Goal: Information Seeking & Learning: Find specific fact

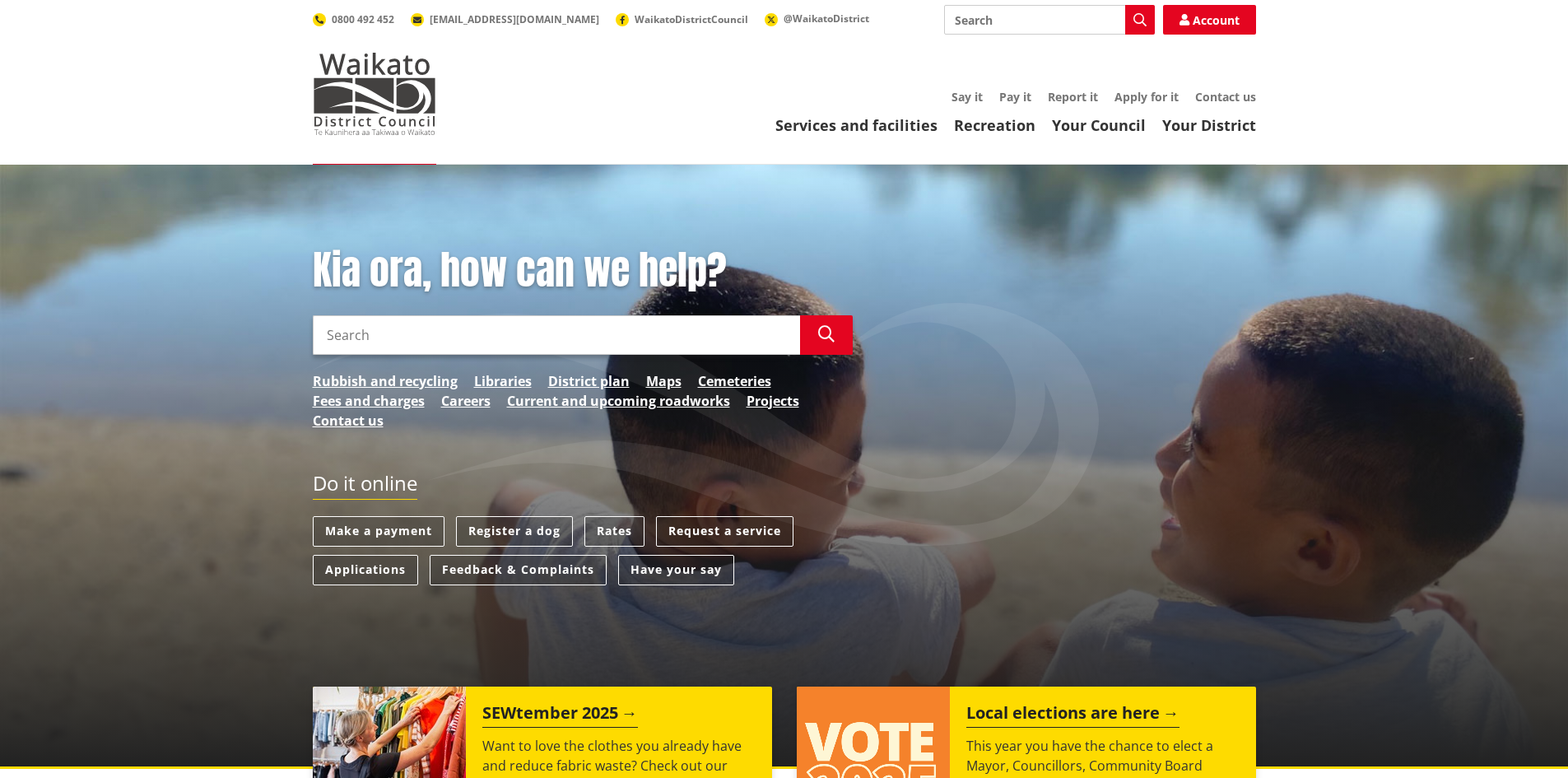
click at [509, 329] on input "Search" at bounding box center [556, 335] width 488 height 39
type input "water meter rates"
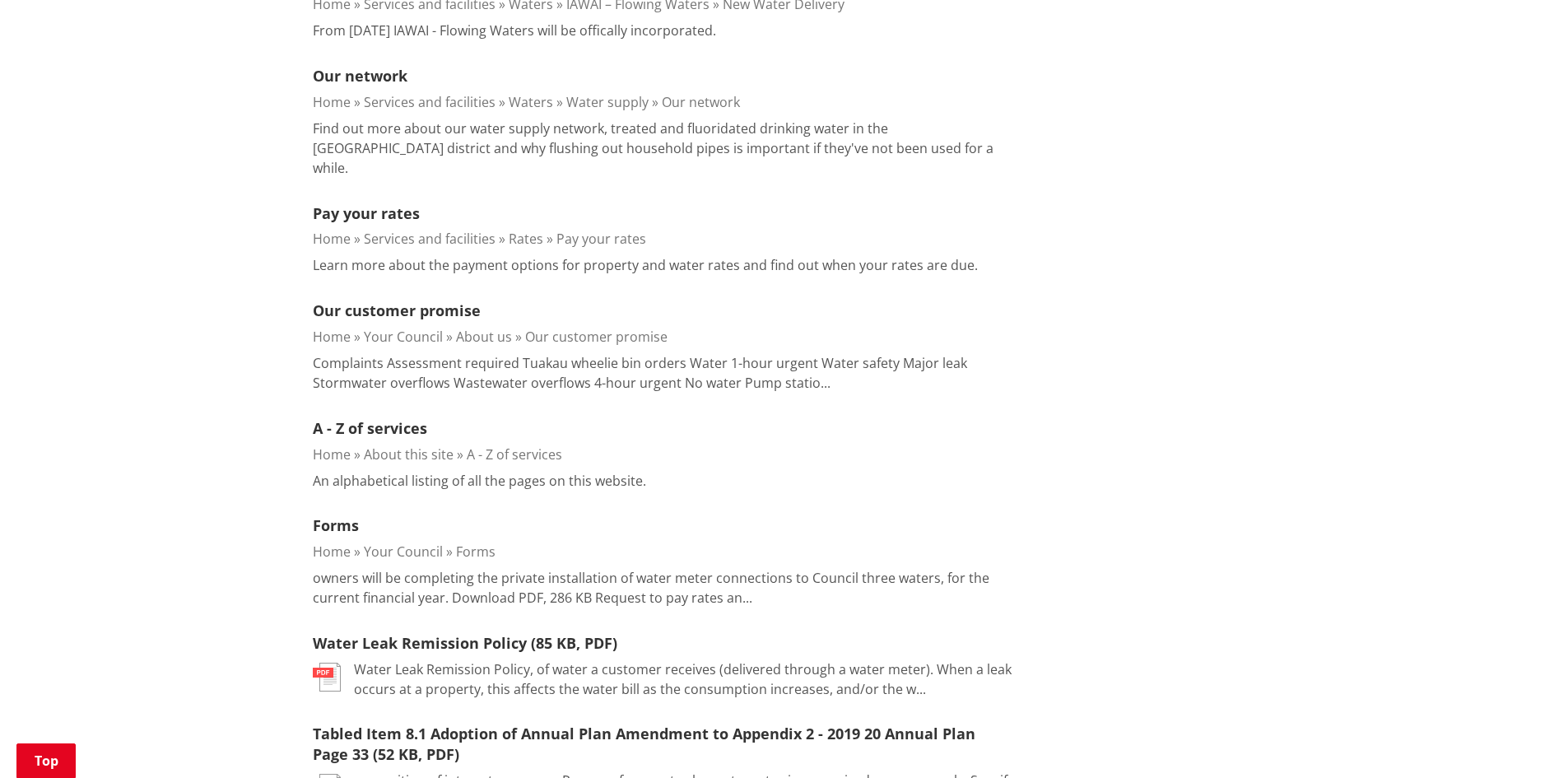
scroll to position [905, 0]
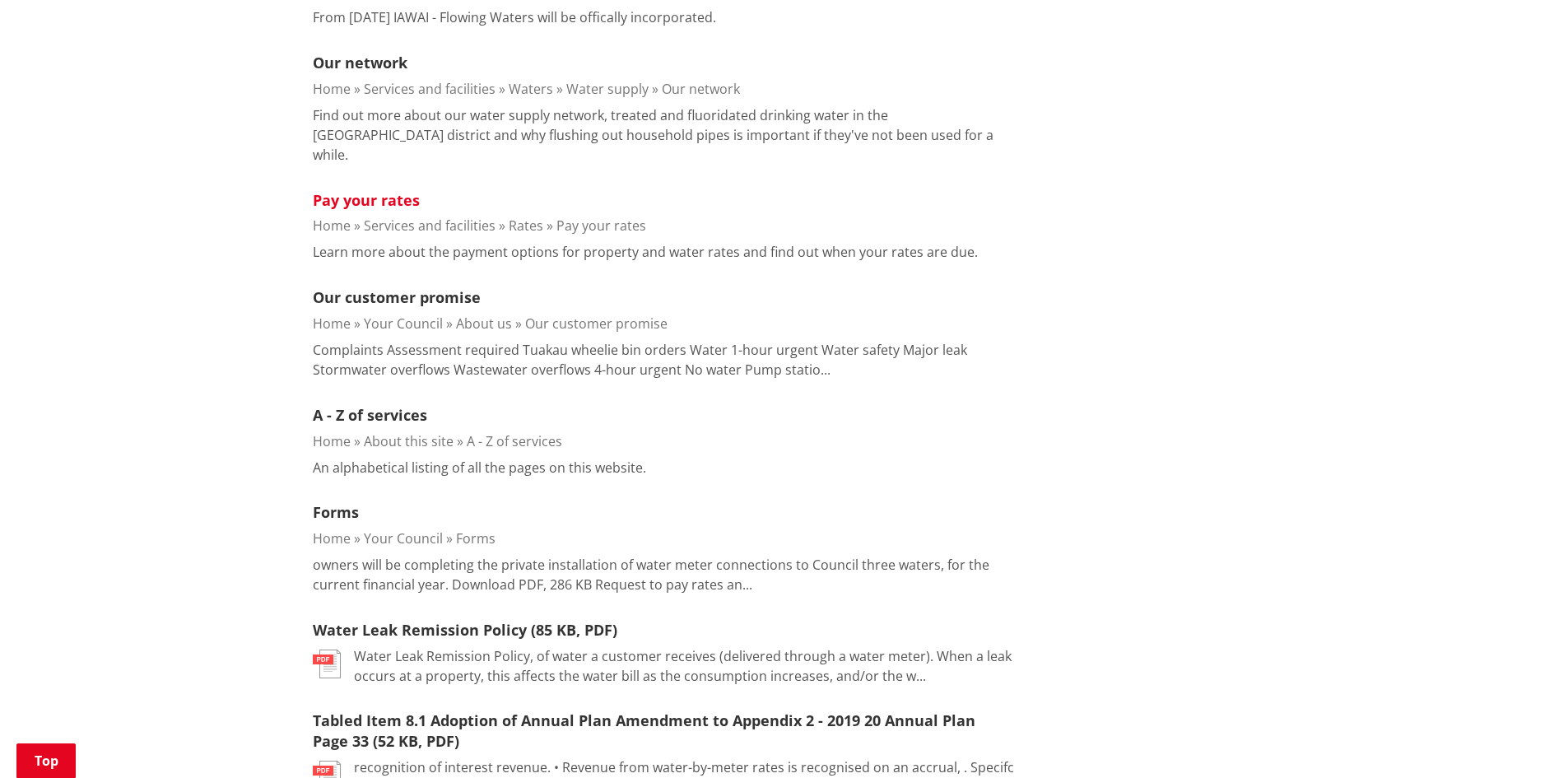
click at [382, 190] on link "Pay your rates" at bounding box center [366, 200] width 107 height 20
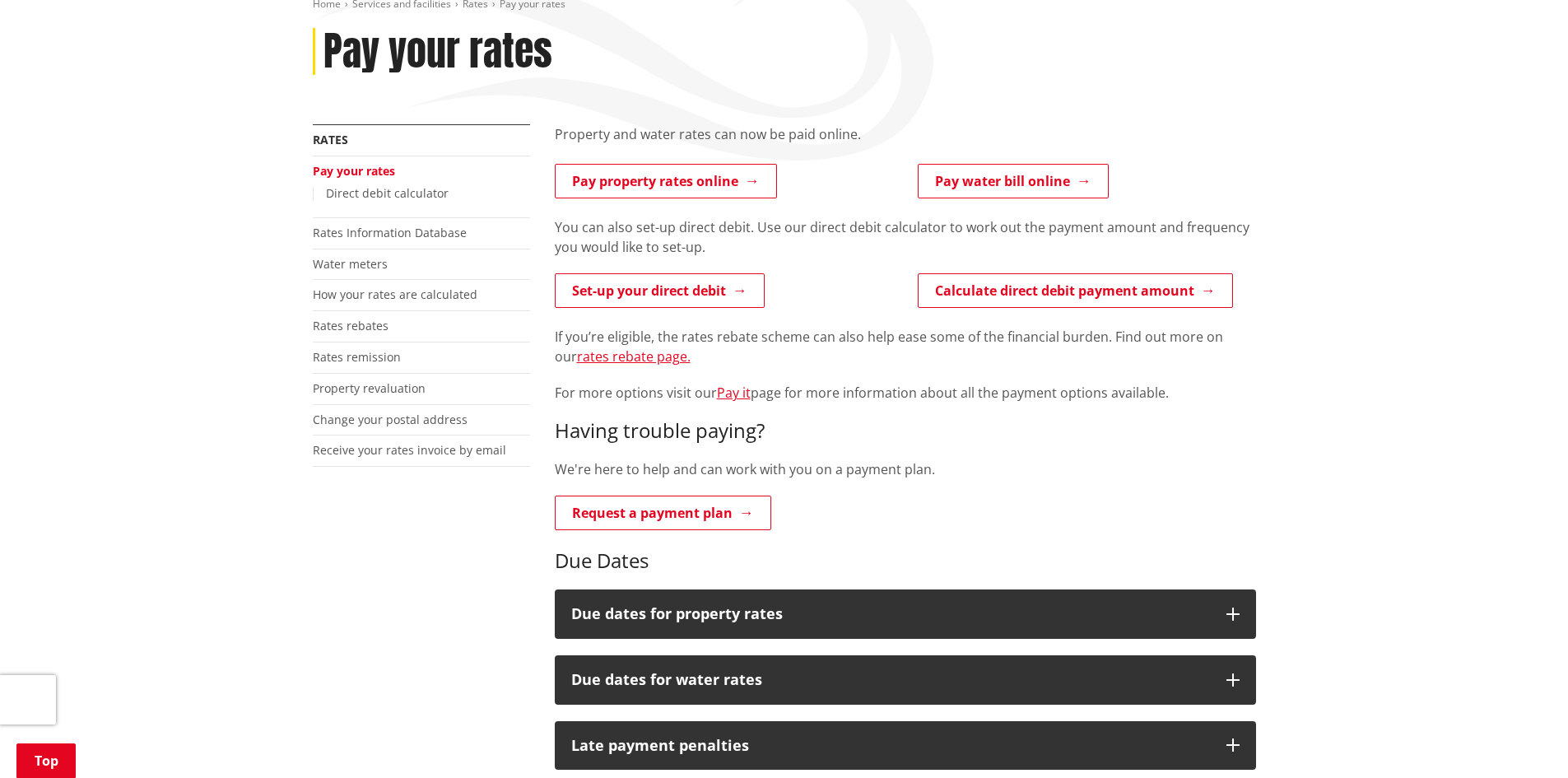
scroll to position [247, 0]
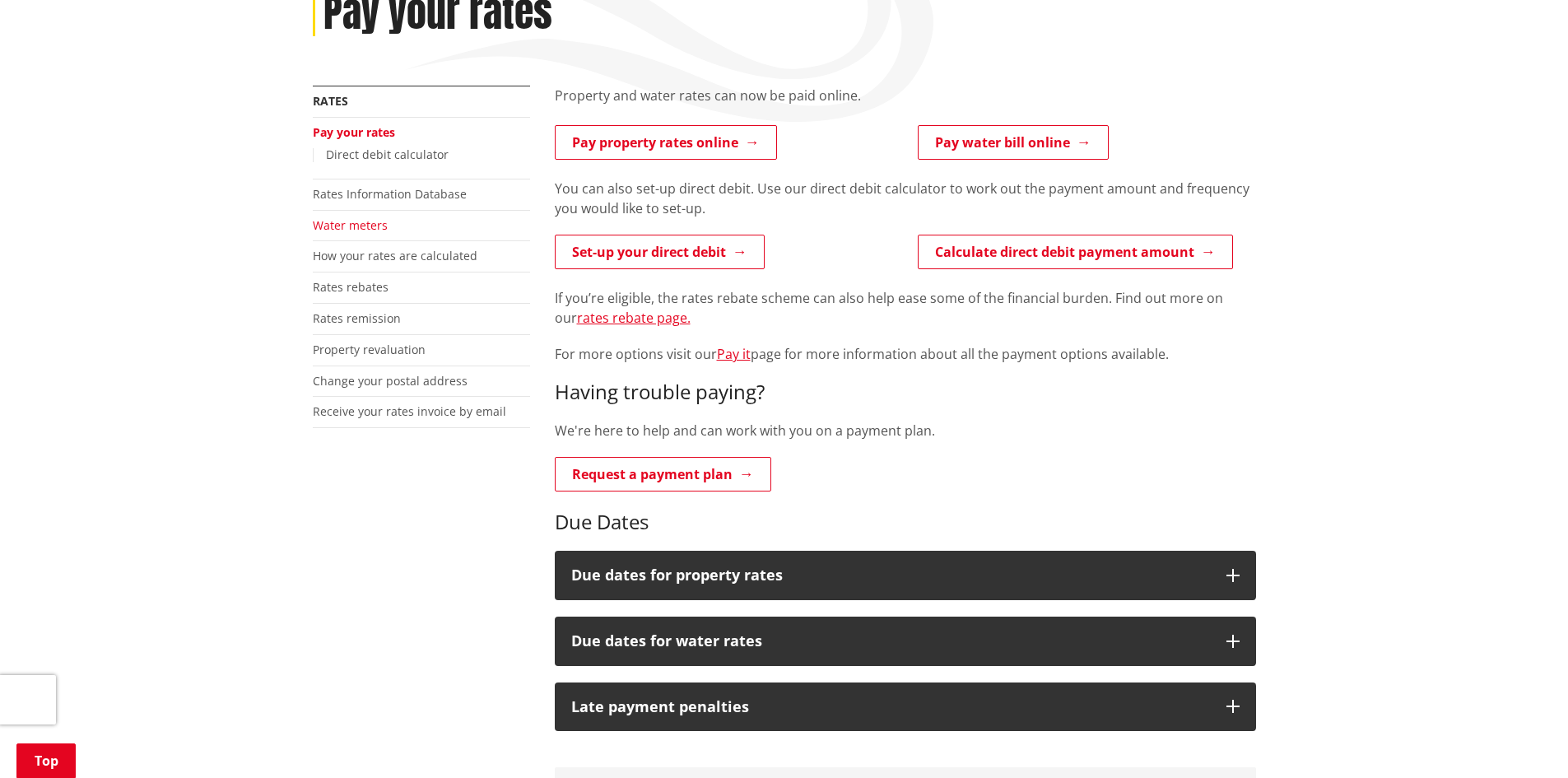
click at [345, 226] on link "Water meters" at bounding box center [350, 225] width 75 height 15
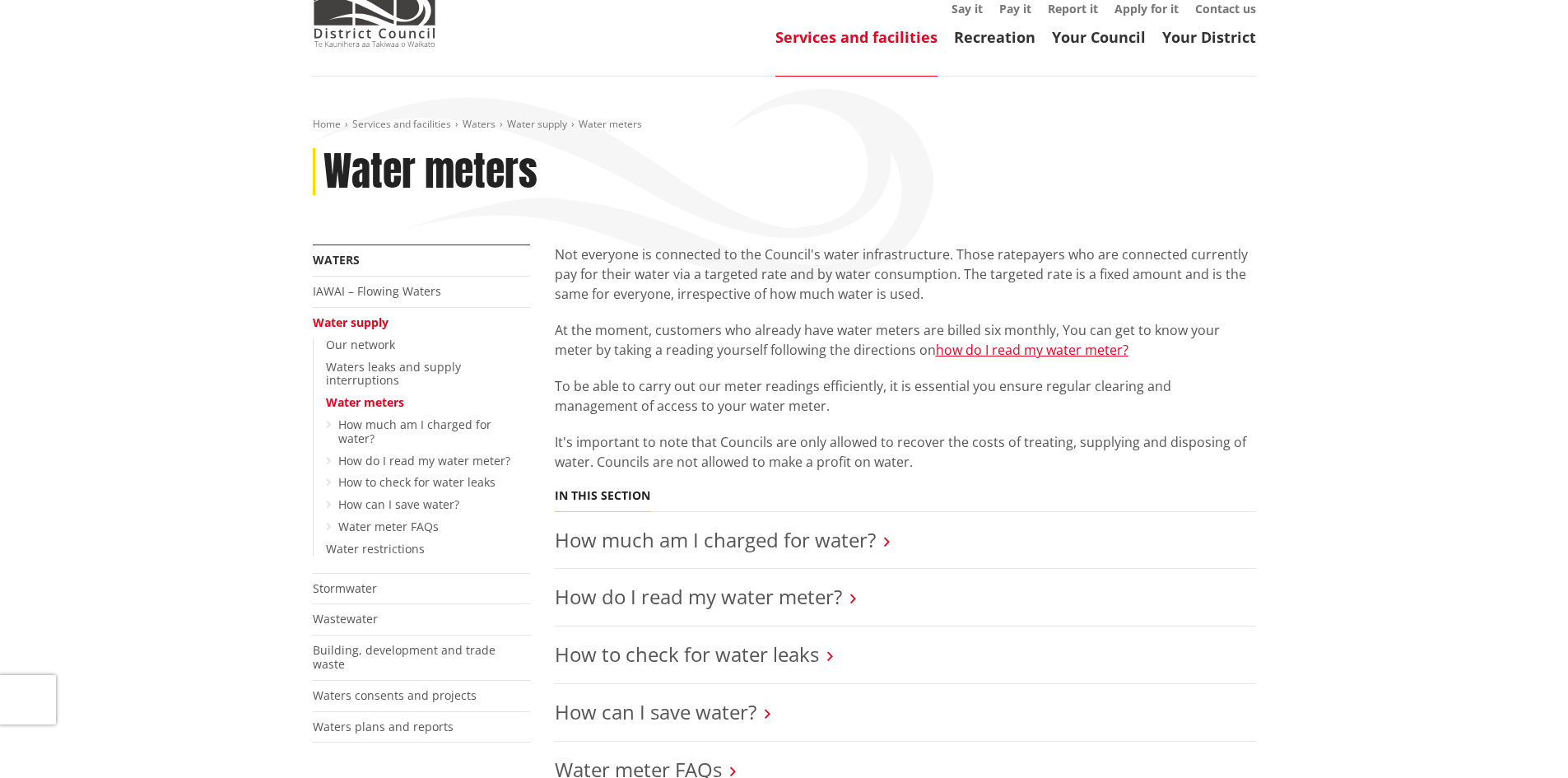
scroll to position [82, 0]
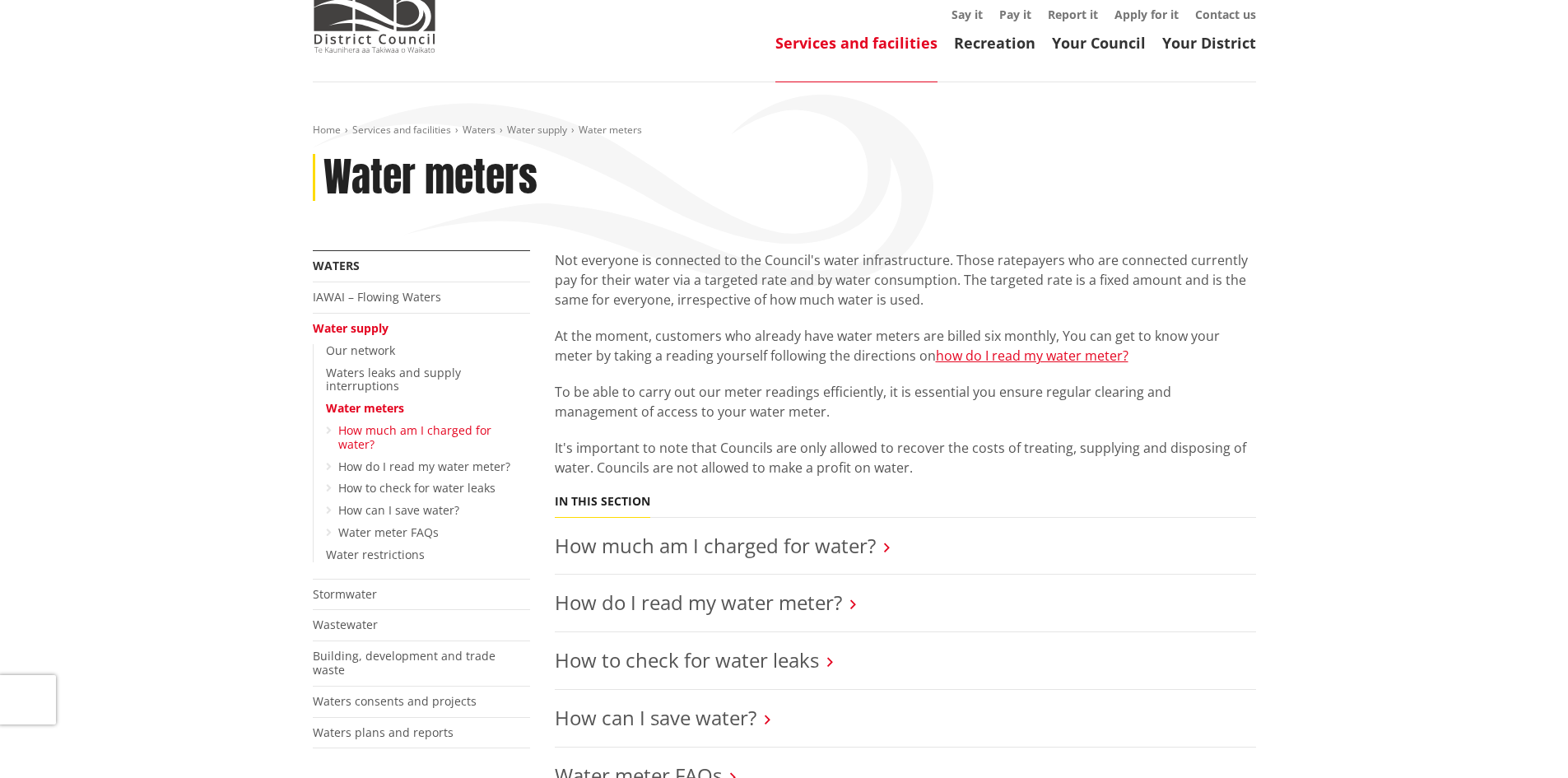
click at [483, 422] on link "How much am I charged for water?" at bounding box center [415, 437] width 153 height 30
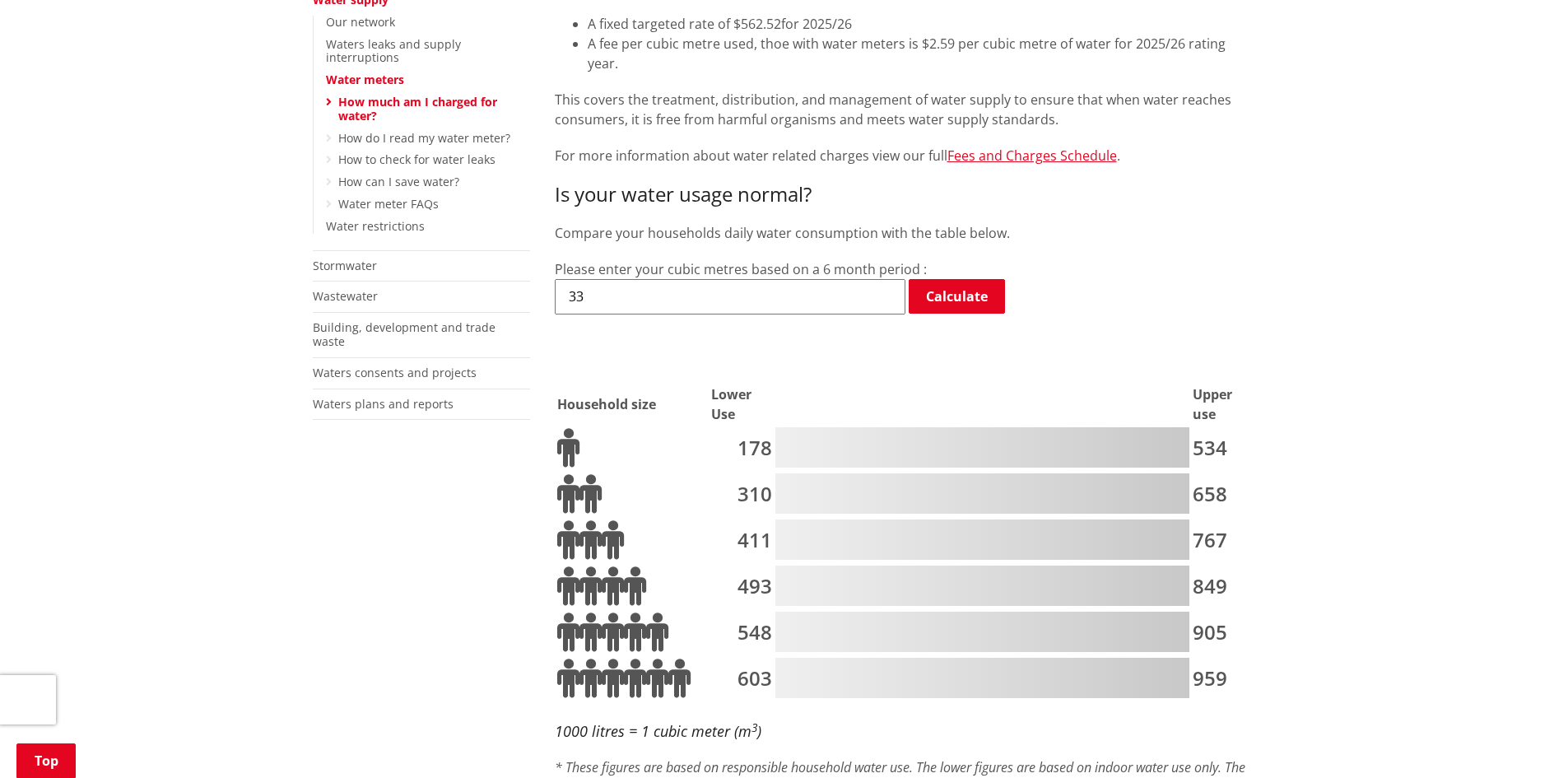
scroll to position [412, 0]
drag, startPoint x: 590, startPoint y: 275, endPoint x: 556, endPoint y: 276, distance: 34.0
click at [556, 278] on input "33" at bounding box center [730, 295] width 351 height 34
click at [884, 278] on input "34" at bounding box center [730, 295] width 351 height 34
click at [884, 278] on input "35" at bounding box center [730, 295] width 351 height 34
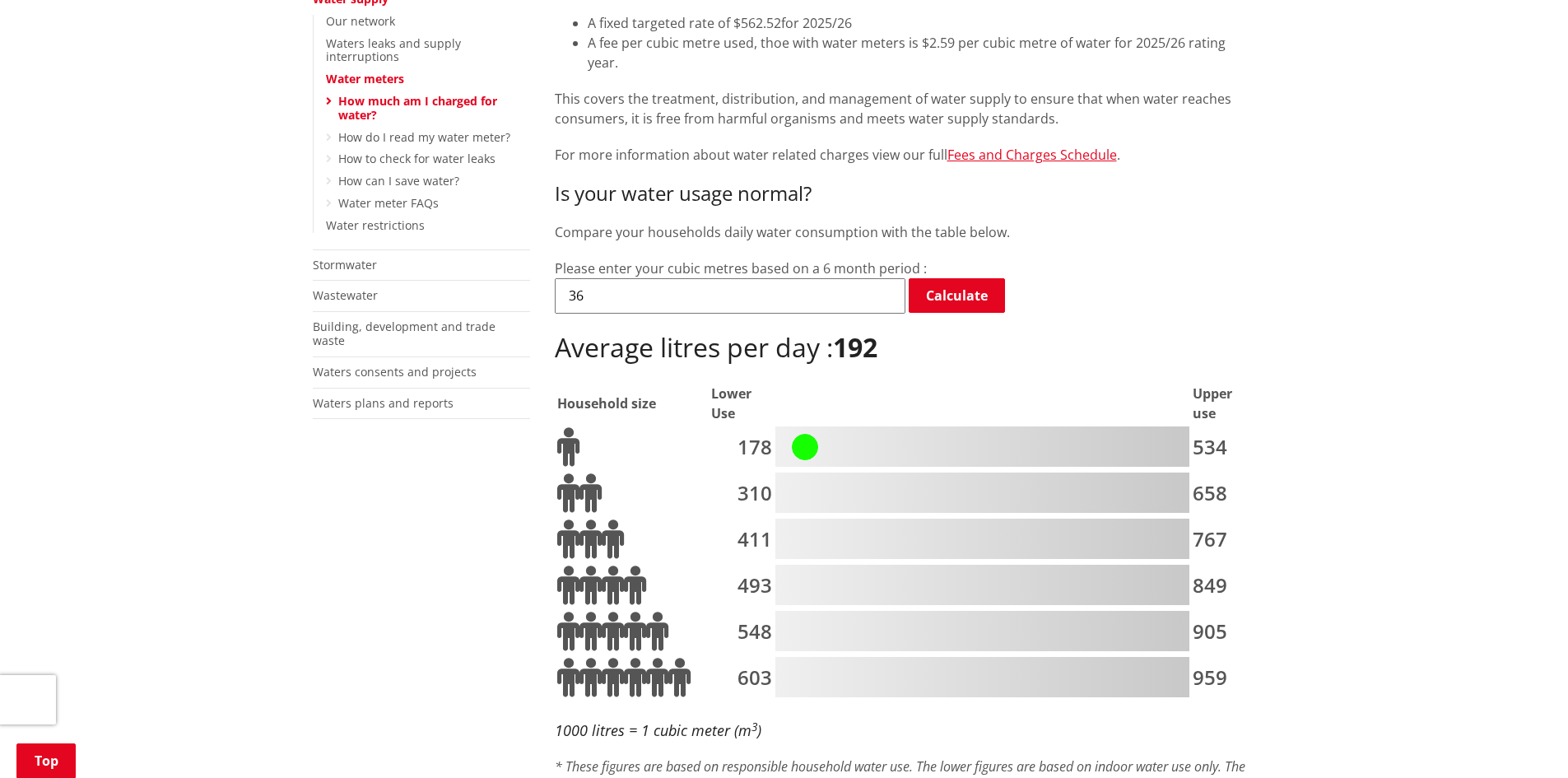
click at [884, 278] on input "36" at bounding box center [730, 295] width 351 height 34
click at [882, 282] on input "35" at bounding box center [730, 295] width 351 height 34
click at [882, 282] on input "34" at bounding box center [730, 295] width 351 height 34
type input "33"
click at [882, 282] on input "33" at bounding box center [730, 295] width 351 height 34
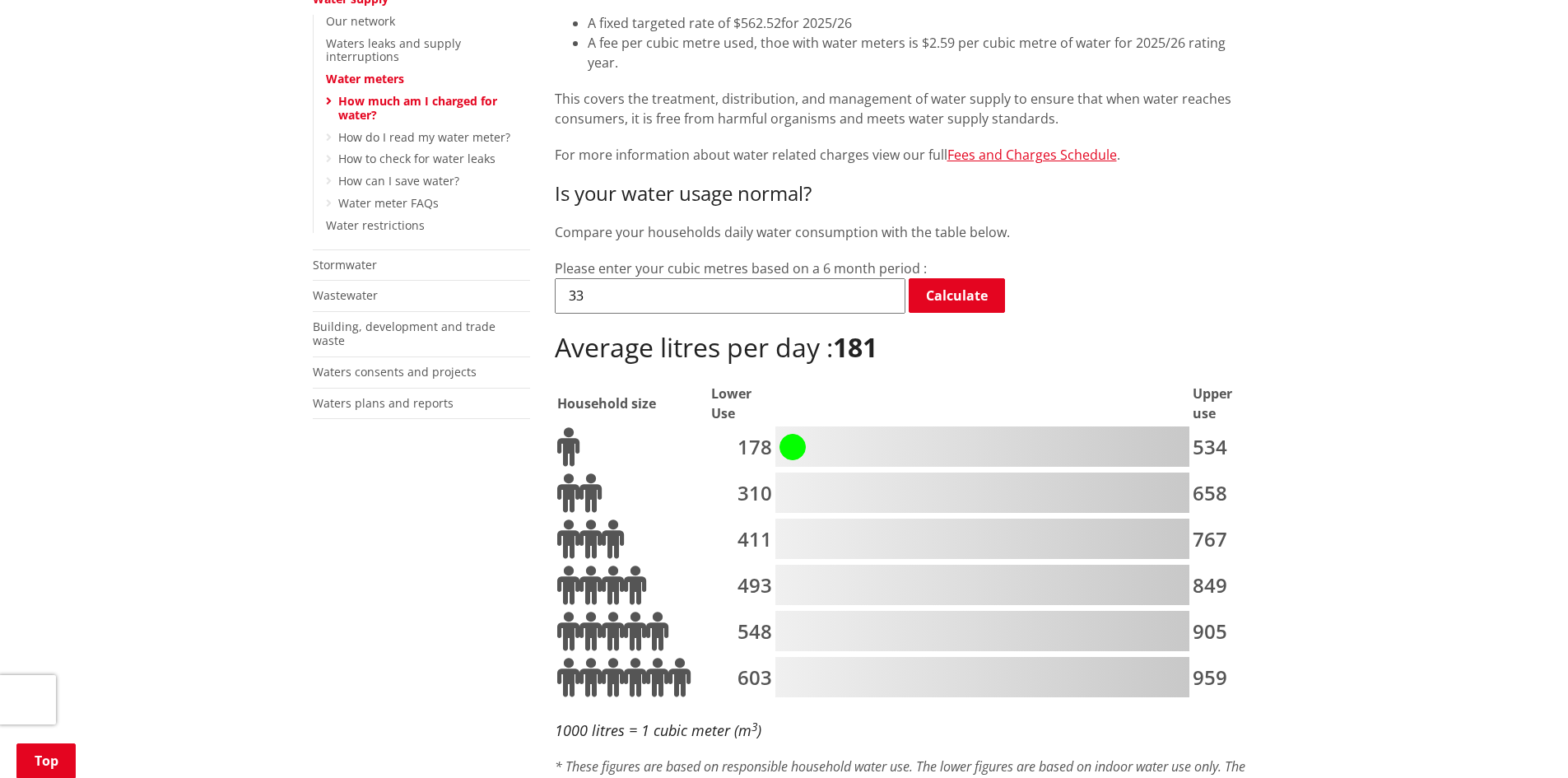
click at [885, 281] on input "33" at bounding box center [730, 295] width 351 height 34
click at [673, 287] on input "33" at bounding box center [730, 295] width 351 height 34
